Goal: Task Accomplishment & Management: Use online tool/utility

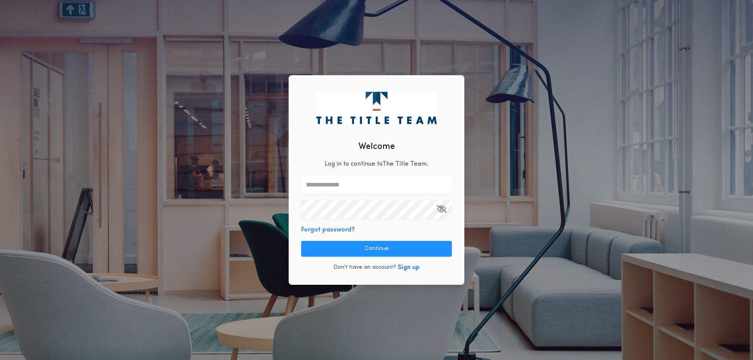
click at [369, 170] on div "Welcome Log in to continue to The Title Team . Forgot password? Continue Don't …" at bounding box center [377, 180] width 176 height 210
click at [352, 183] on input "text" at bounding box center [376, 184] width 151 height 19
type input "**********"
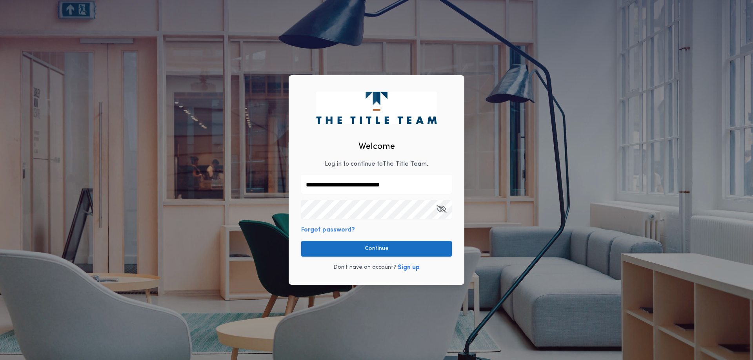
click at [386, 248] on button "Continue" at bounding box center [376, 249] width 151 height 16
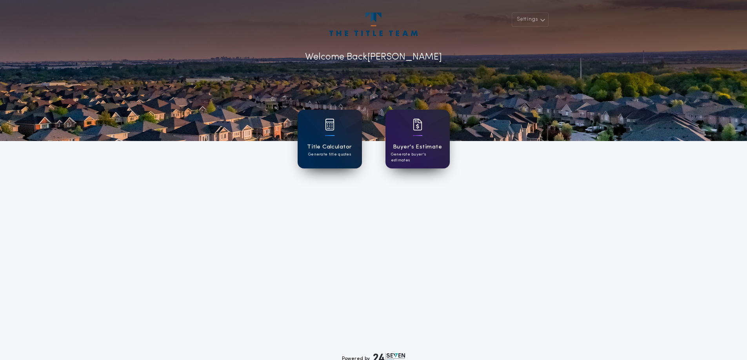
click at [313, 135] on div "Title Calculator Generate title quotes" at bounding box center [330, 139] width 64 height 59
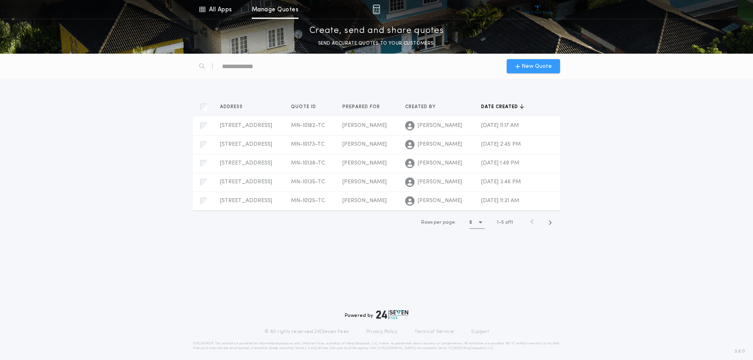
click at [534, 67] on span "New Quote" at bounding box center [536, 66] width 30 height 8
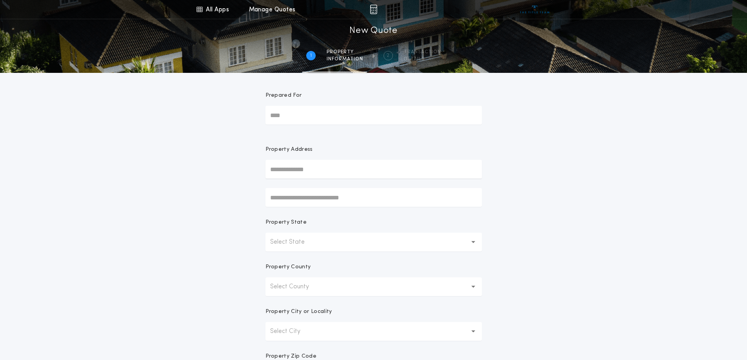
click at [286, 106] on input "Prepared For" at bounding box center [373, 115] width 216 height 19
type input "********"
click at [333, 173] on input "text" at bounding box center [373, 169] width 216 height 19
click at [326, 185] on button "[STREET_ADDRESS]" at bounding box center [373, 185] width 216 height 12
type input "**********"
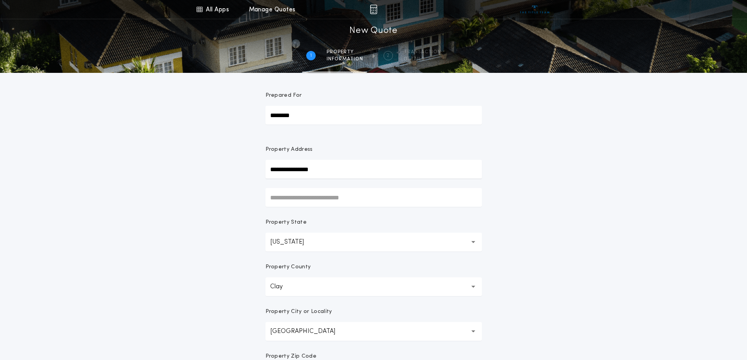
drag, startPoint x: 591, startPoint y: 225, endPoint x: 591, endPoint y: 229, distance: 4.3
click at [591, 225] on div "**********" at bounding box center [373, 224] width 747 height 448
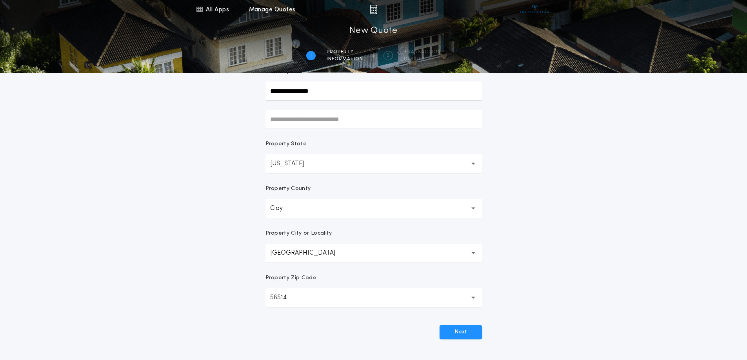
scroll to position [151, 0]
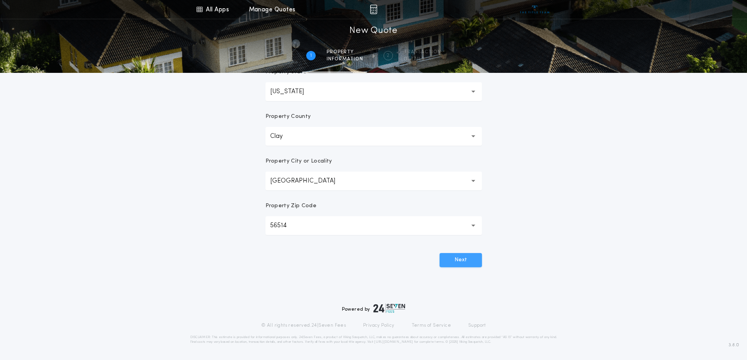
click at [474, 260] on button "Next" at bounding box center [460, 260] width 42 height 14
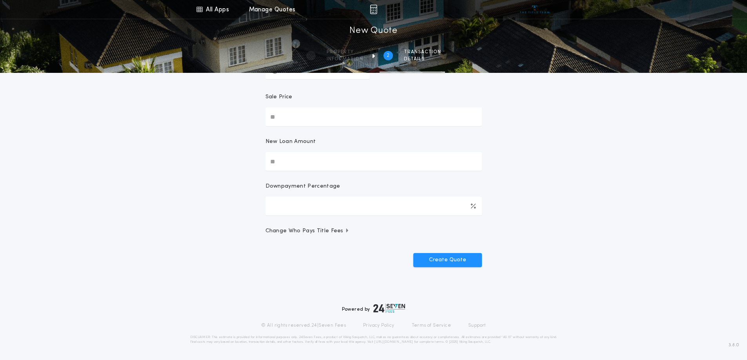
scroll to position [0, 0]
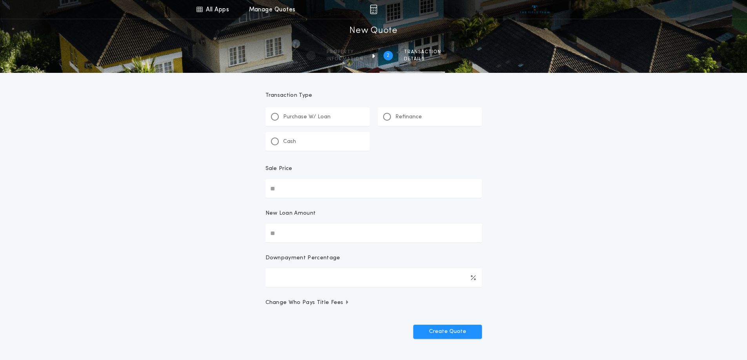
click at [413, 118] on p "Refinance" at bounding box center [408, 117] width 27 height 8
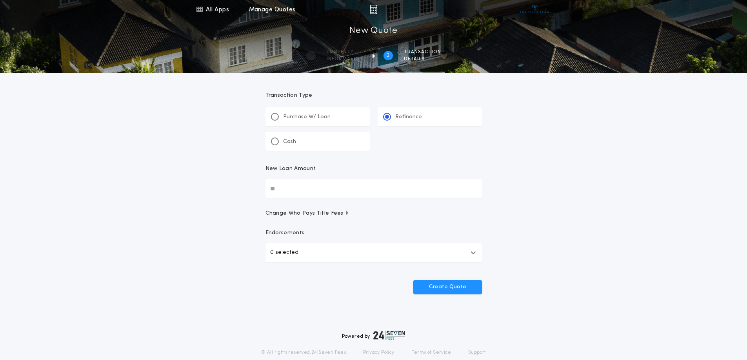
click at [296, 185] on input "New Loan Amount" at bounding box center [373, 188] width 216 height 19
click at [295, 193] on input "New Loan Amount" at bounding box center [373, 188] width 216 height 19
type input "********"
click at [468, 291] on button "Create Quote" at bounding box center [447, 287] width 69 height 14
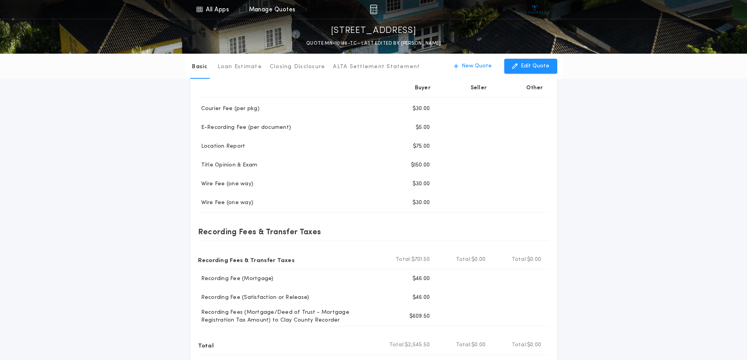
scroll to position [96, 0]
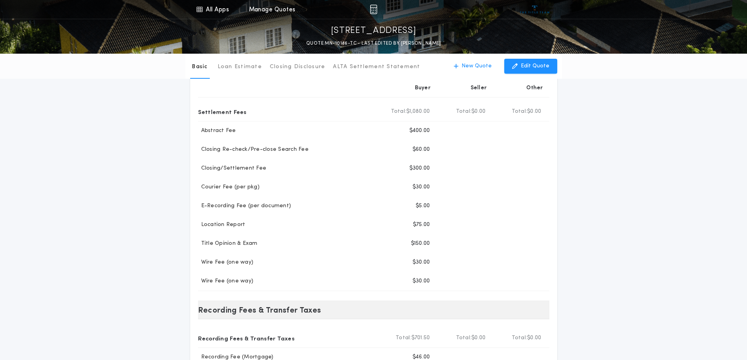
click at [511, 303] on div "Recording Fees & Transfer Taxes" at bounding box center [373, 310] width 351 height 19
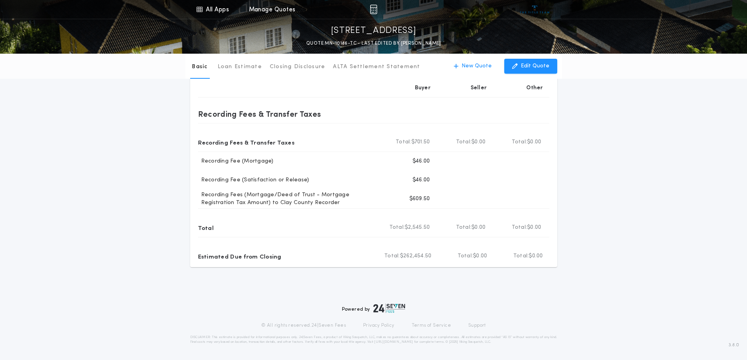
click at [715, 254] on div "Basic Loan Estimate Closing Disclosure ALTA Settlement Statement Basic New Quot…" at bounding box center [373, 14] width 747 height 506
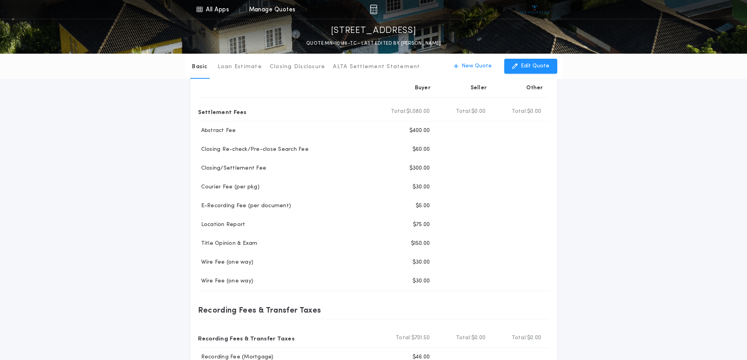
scroll to position [0, 0]
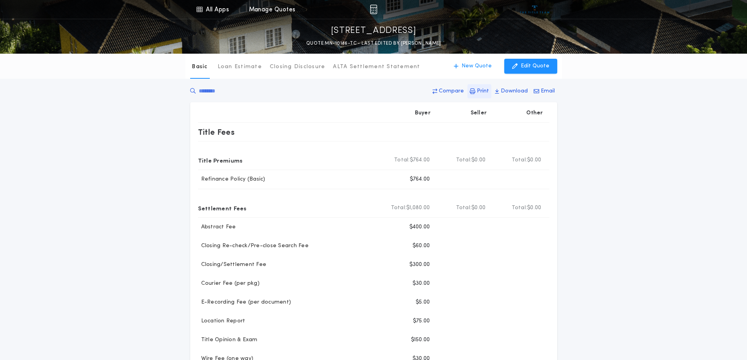
click at [487, 91] on p "Print" at bounding box center [483, 91] width 12 height 8
